Goal: Browse casually

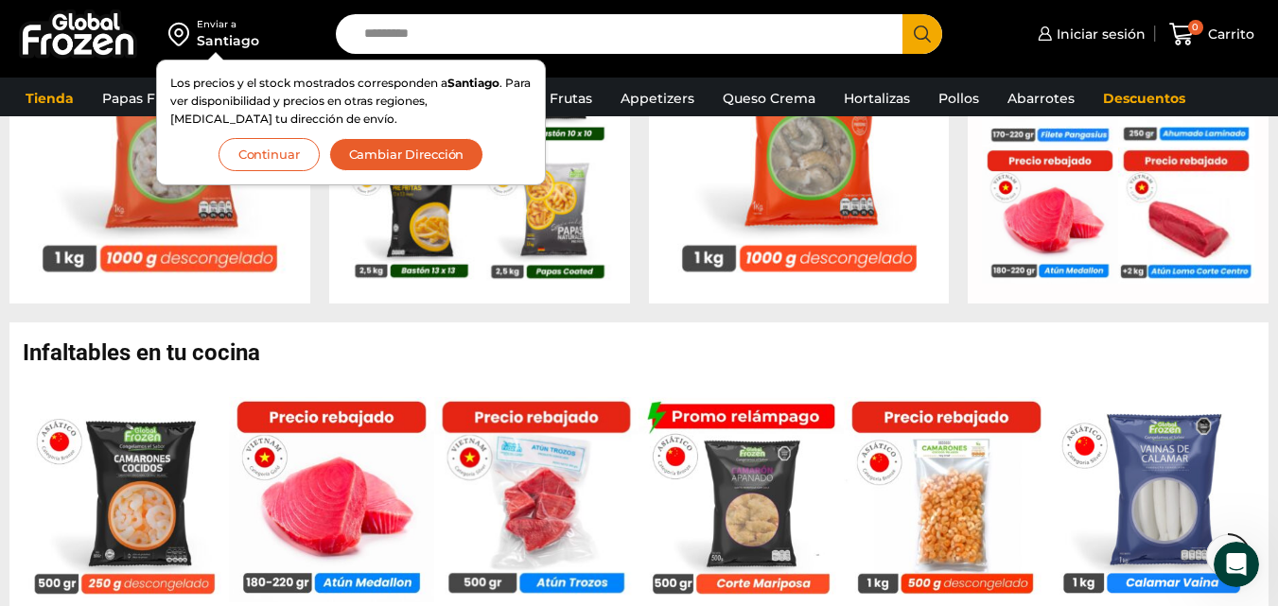
scroll to position [946, 0]
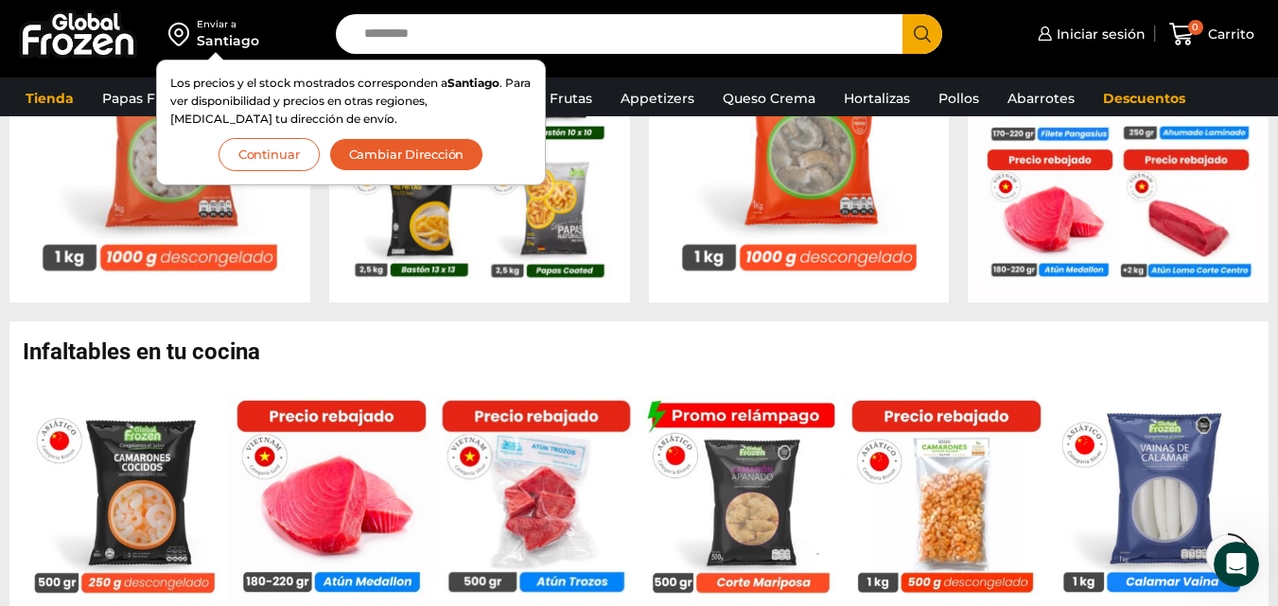
click at [262, 160] on button "Continuar" at bounding box center [269, 154] width 101 height 33
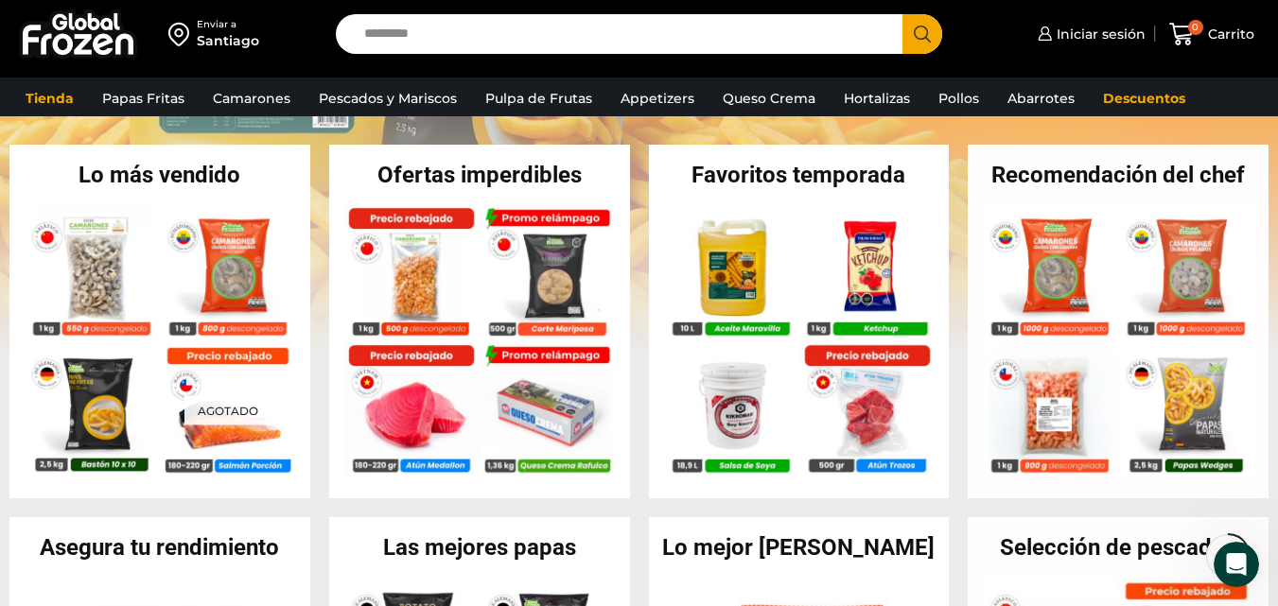
scroll to position [284, 0]
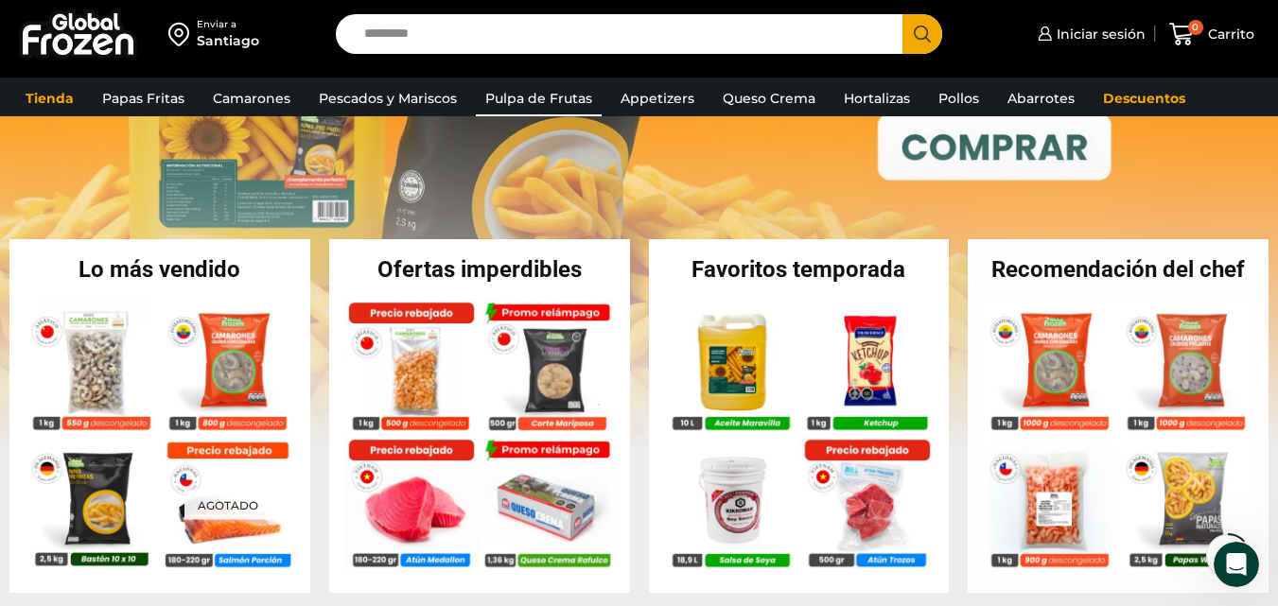
click at [521, 91] on link "Pulpa de Frutas" at bounding box center [539, 98] width 126 height 36
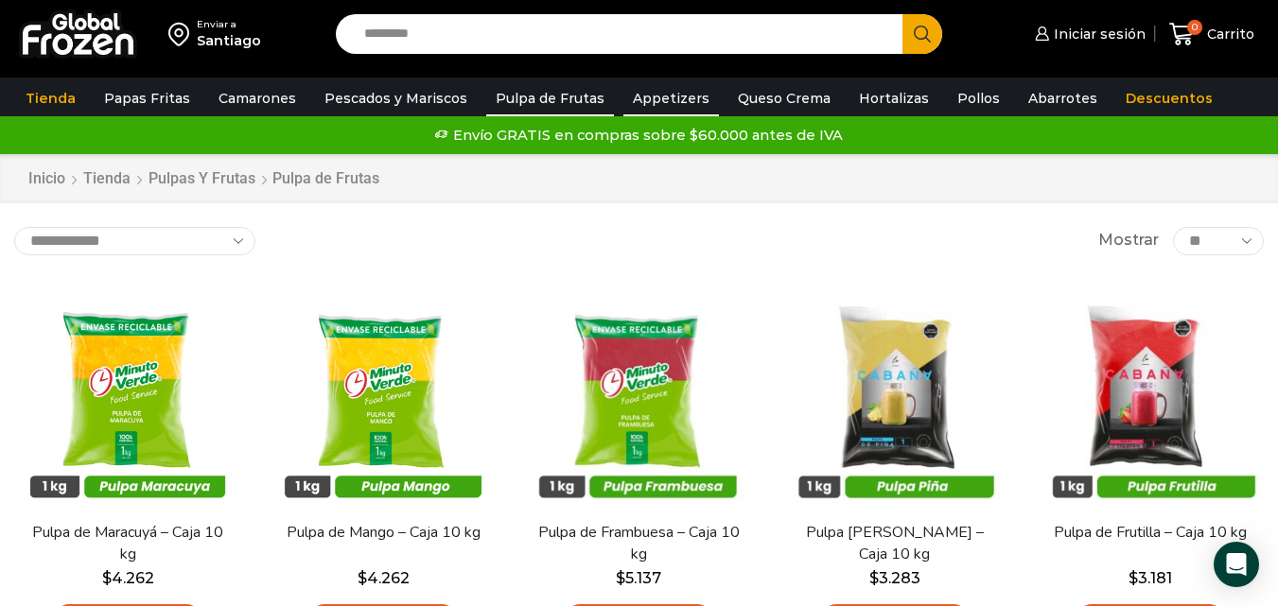
click at [639, 93] on link "Appetizers" at bounding box center [672, 98] width 96 height 36
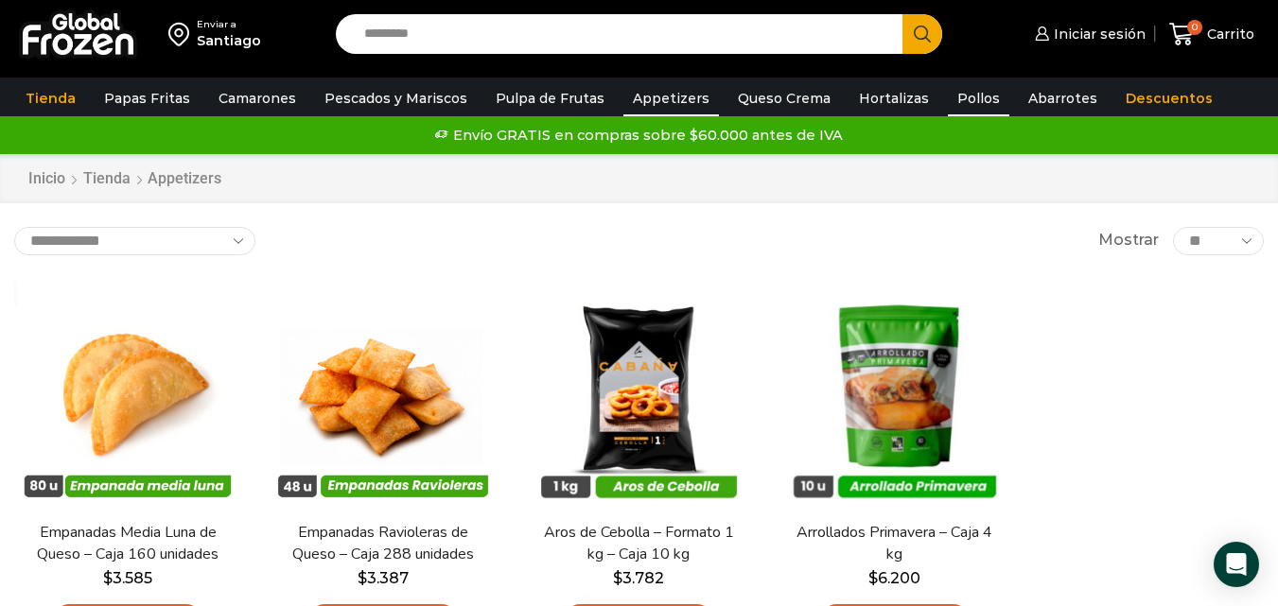
click at [957, 96] on link "Pollos" at bounding box center [978, 98] width 61 height 36
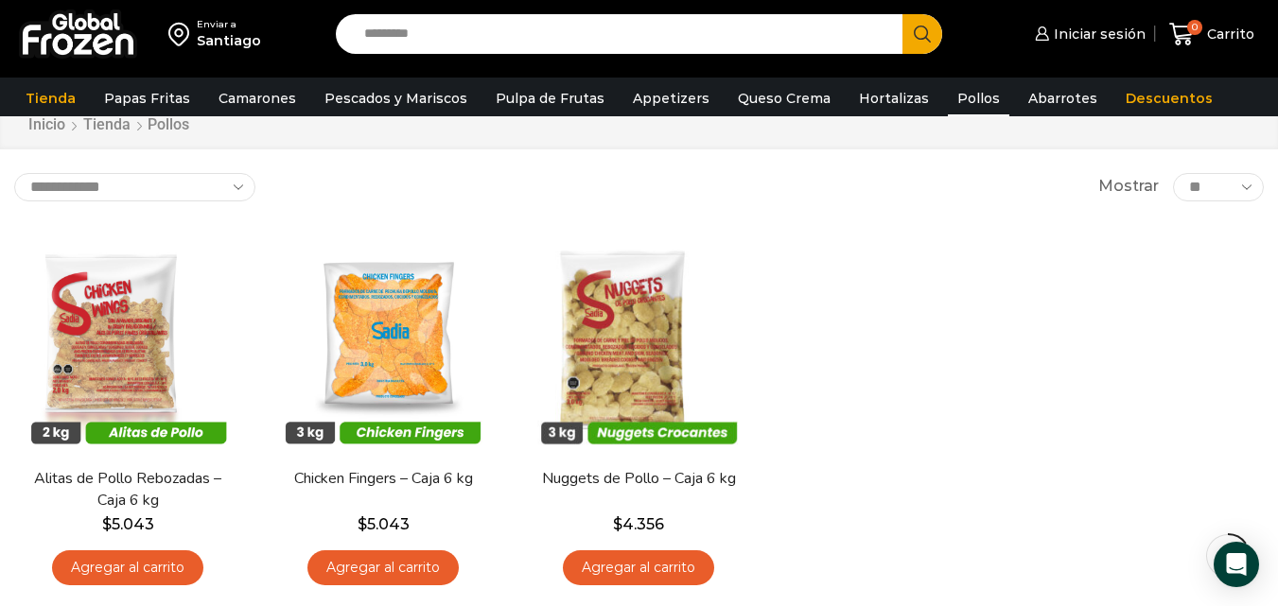
scroll to position [95, 0]
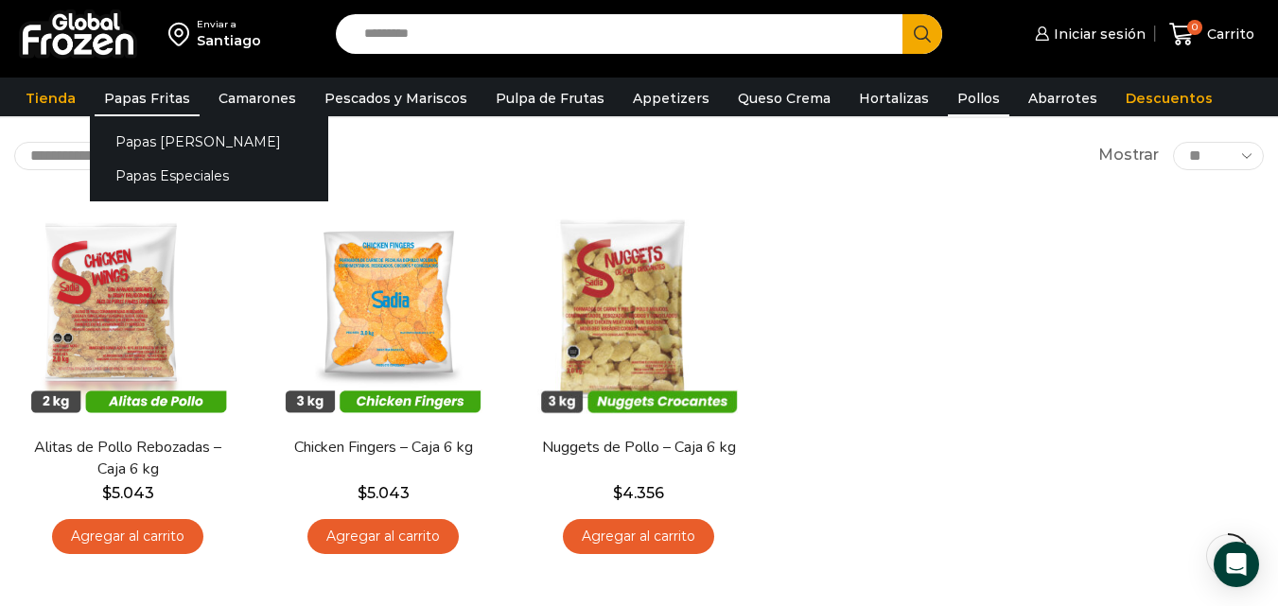
click at [125, 102] on link "Papas Fritas" at bounding box center [147, 98] width 105 height 36
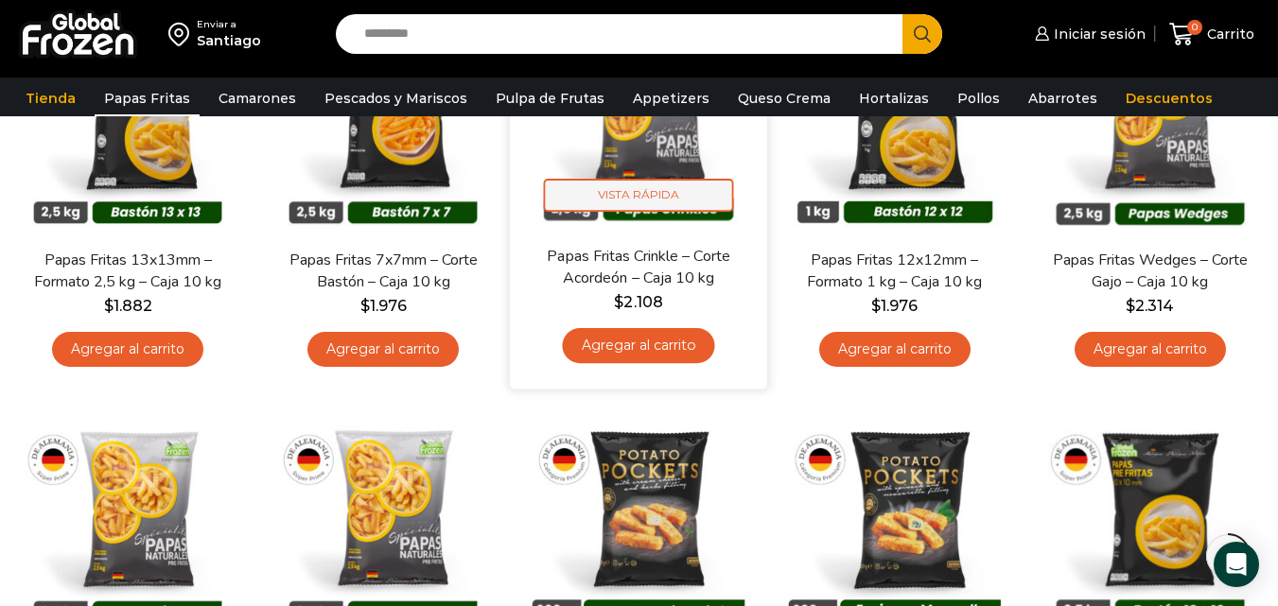
scroll to position [473, 0]
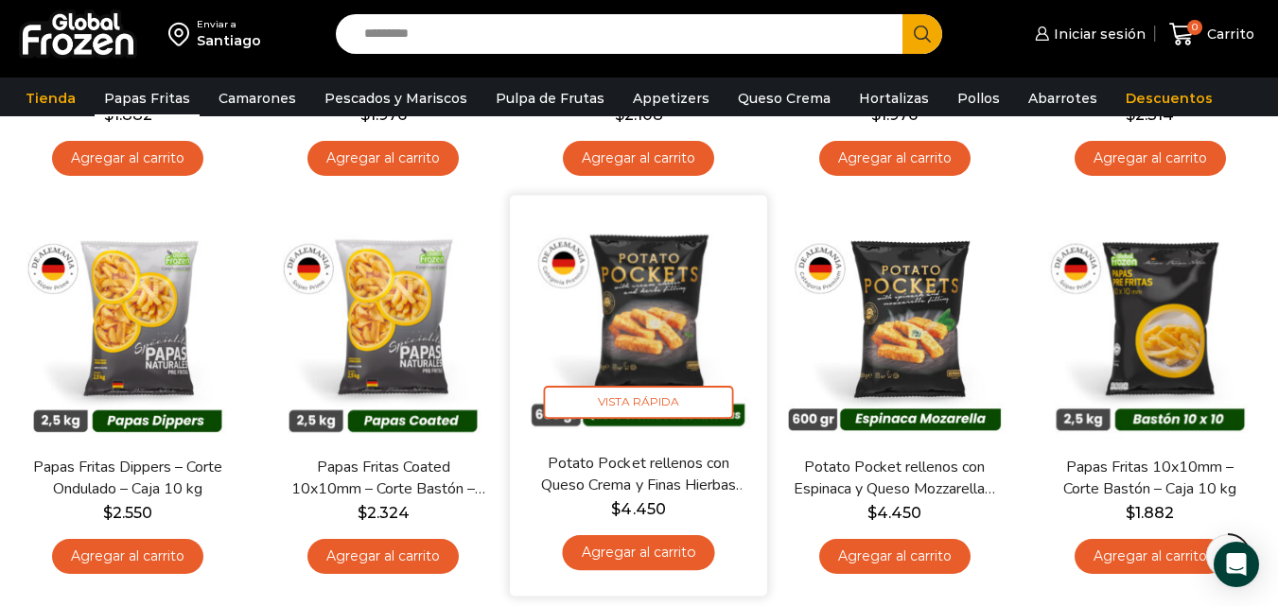
click at [652, 452] on link "Potato Pocket rellenos con Queso Crema y Finas Hierbas – Caja 8.4 kg" at bounding box center [639, 474] width 206 height 44
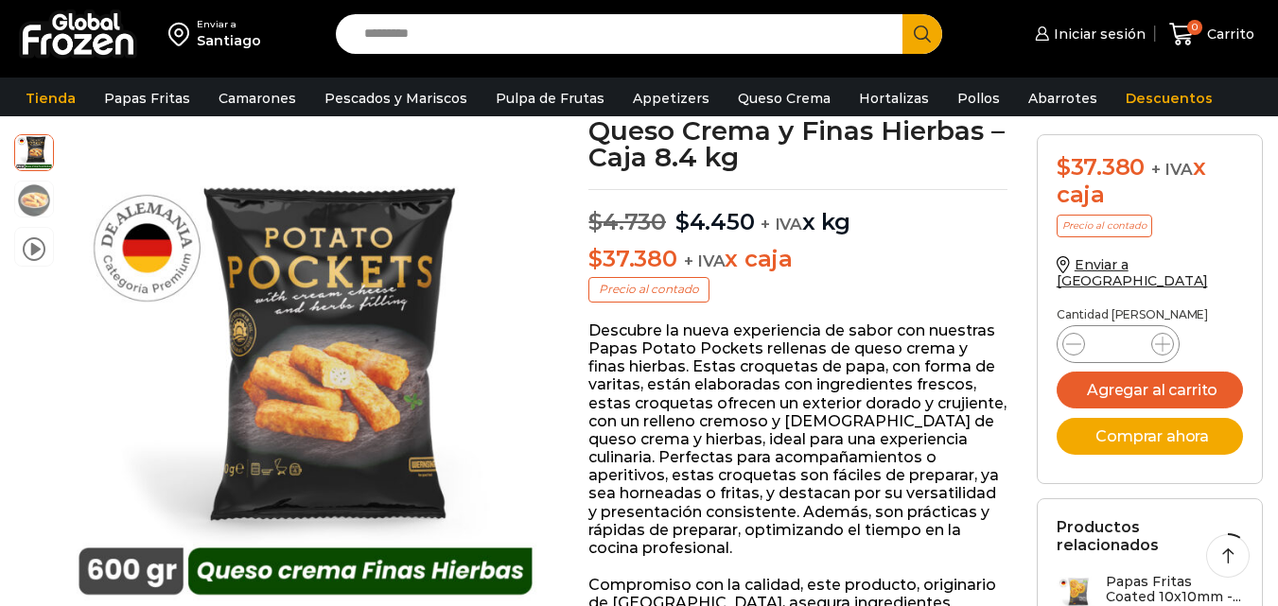
scroll to position [190, 0]
